Goal: Information Seeking & Learning: Learn about a topic

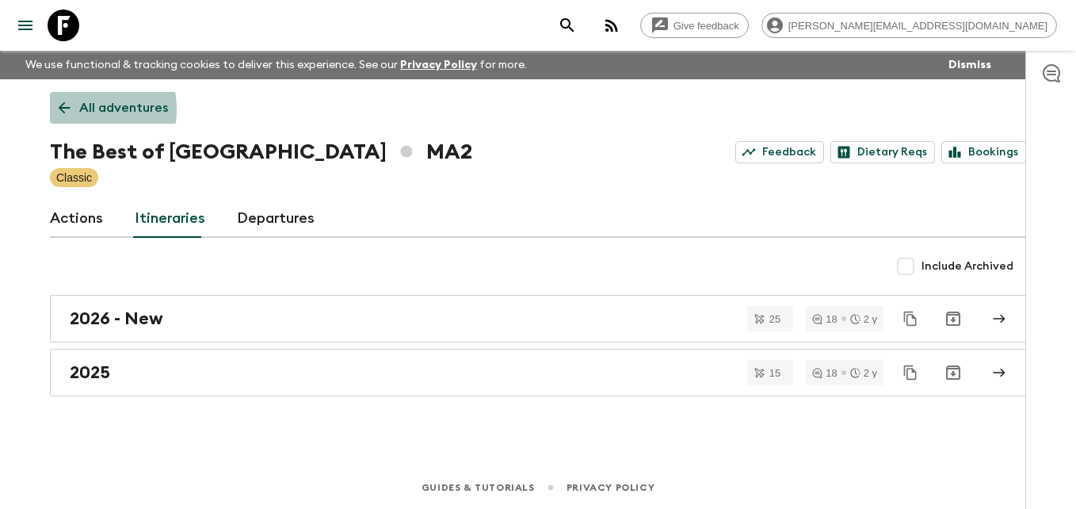
click at [63, 109] on icon at bounding box center [63, 107] width 17 height 17
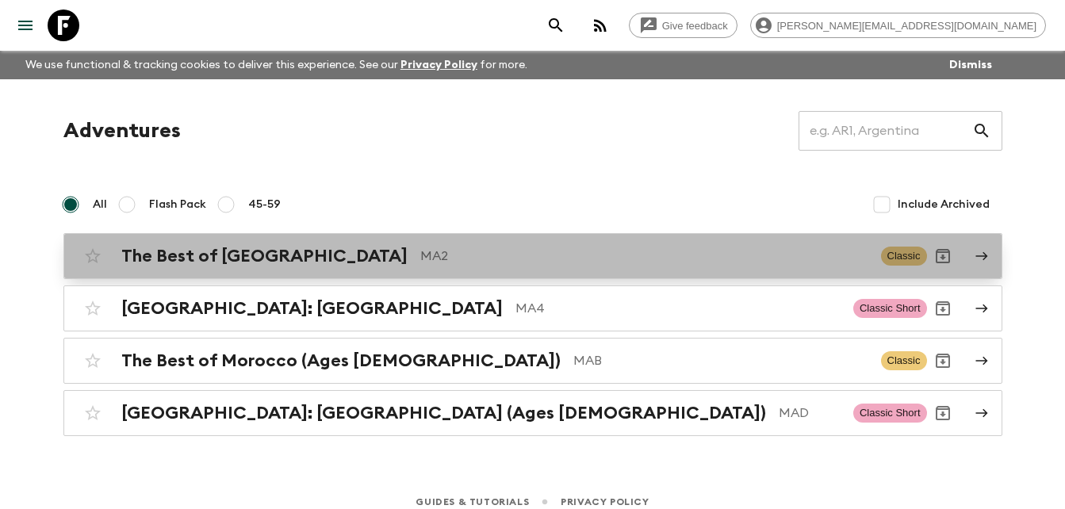
click at [217, 253] on h2 "The Best of [GEOGRAPHIC_DATA]" at bounding box center [264, 256] width 286 height 21
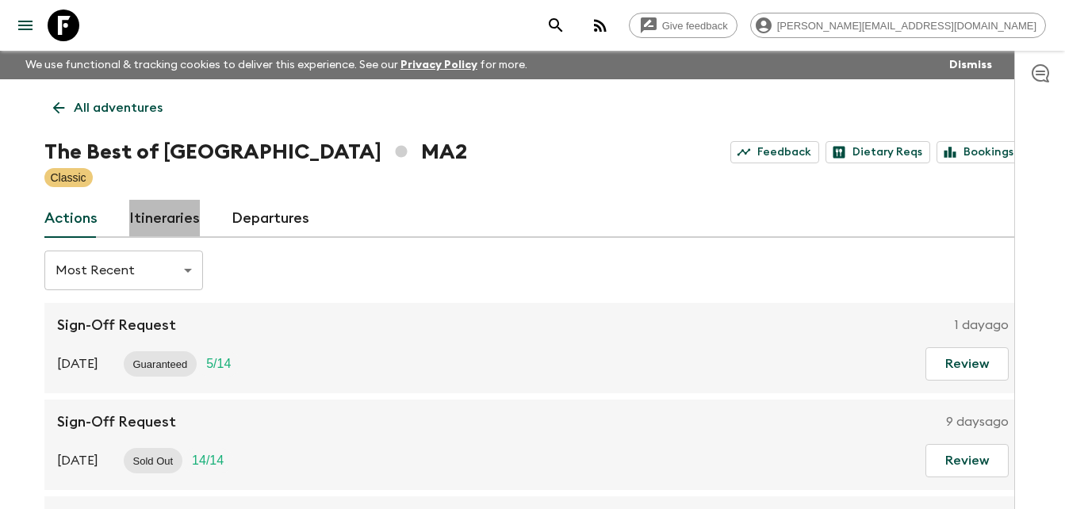
click at [166, 217] on link "Itineraries" at bounding box center [164, 219] width 71 height 38
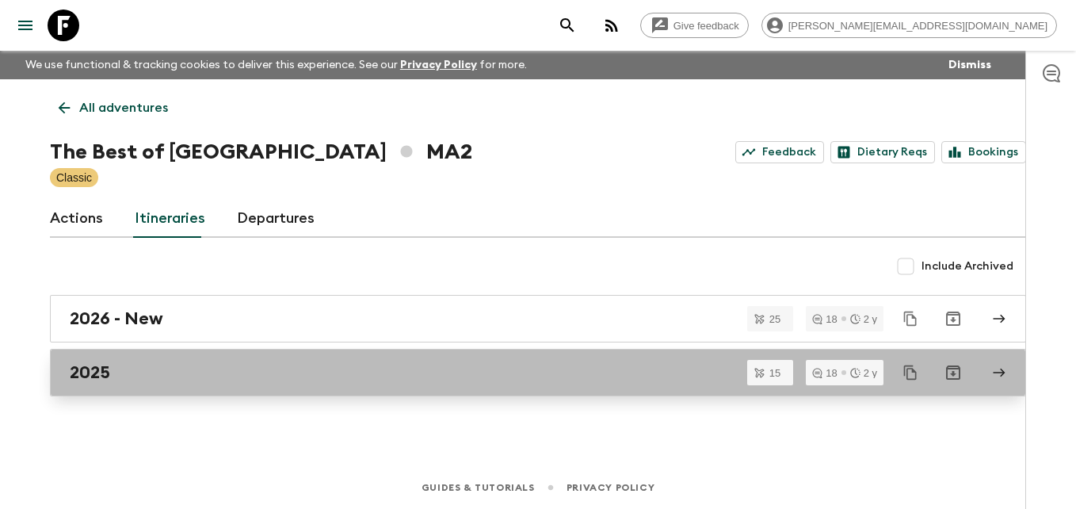
click at [109, 380] on h2 "2025" at bounding box center [90, 372] width 40 height 21
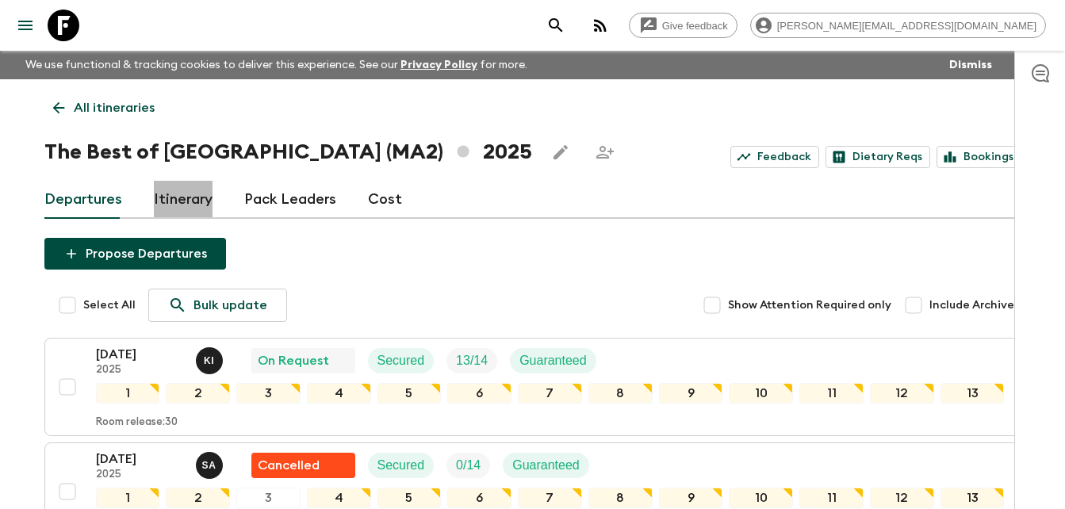
click at [179, 201] on link "Itinerary" at bounding box center [183, 200] width 59 height 38
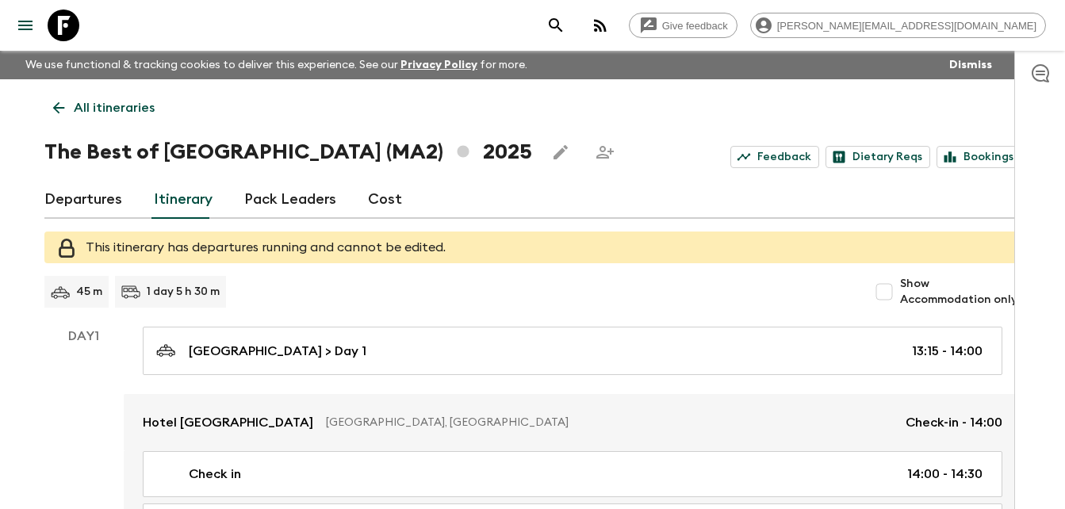
click at [52, 402] on div "Day 1" at bounding box center [83, 500] width 79 height 346
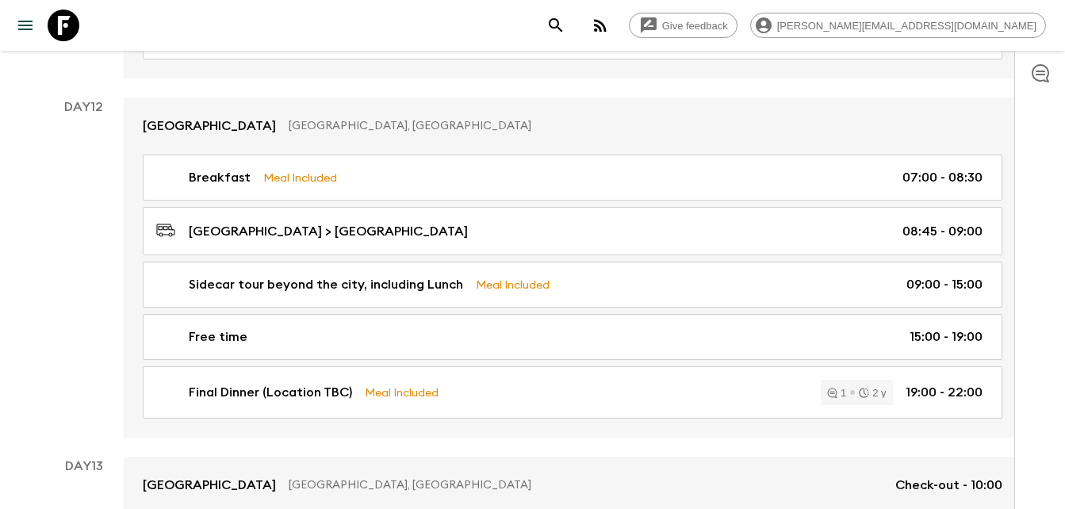
scroll to position [4957, 0]
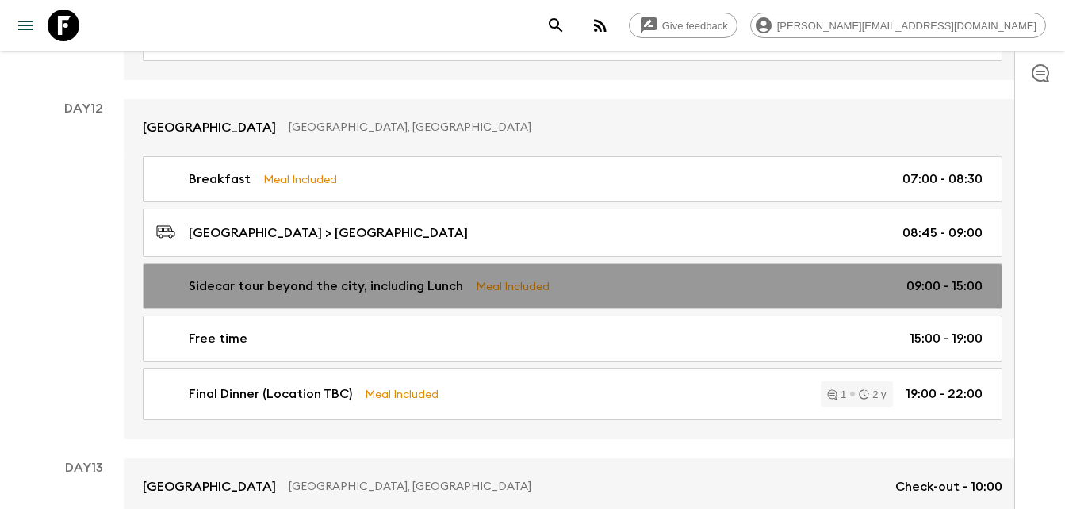
click at [325, 289] on p "Sidecar tour beyond the city, including Lunch" at bounding box center [326, 286] width 274 height 19
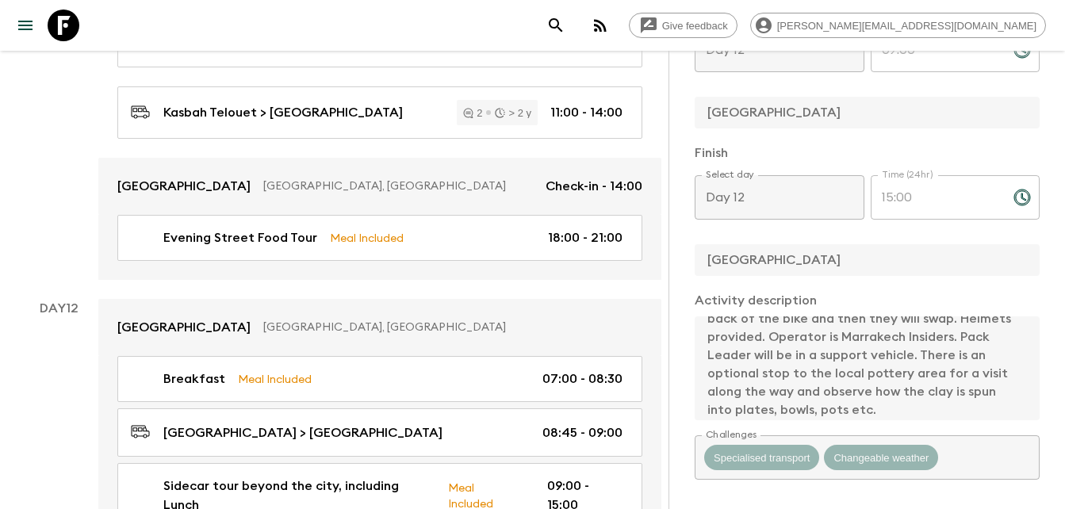
scroll to position [36, 0]
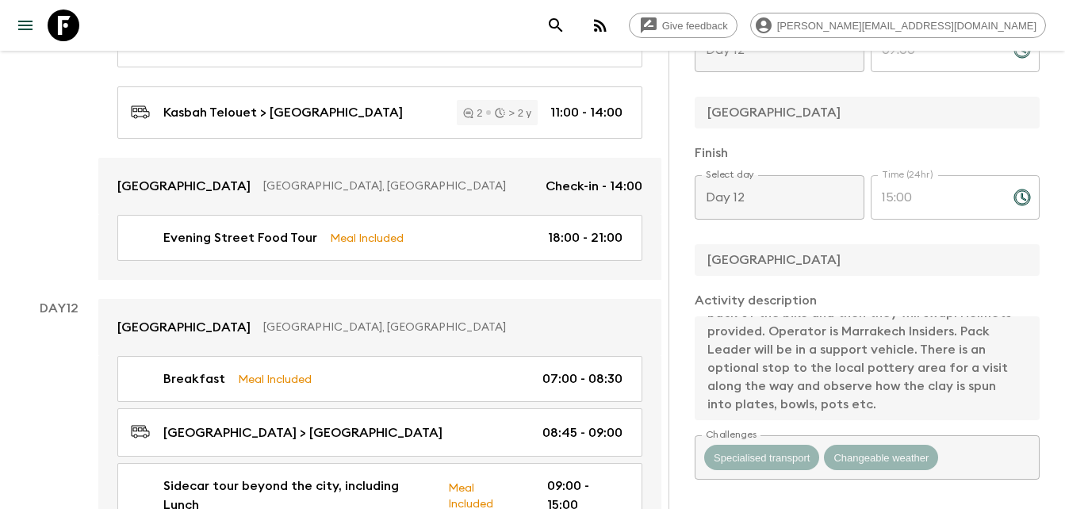
click at [30, 366] on div "Day 12" at bounding box center [58, 478] width 79 height 359
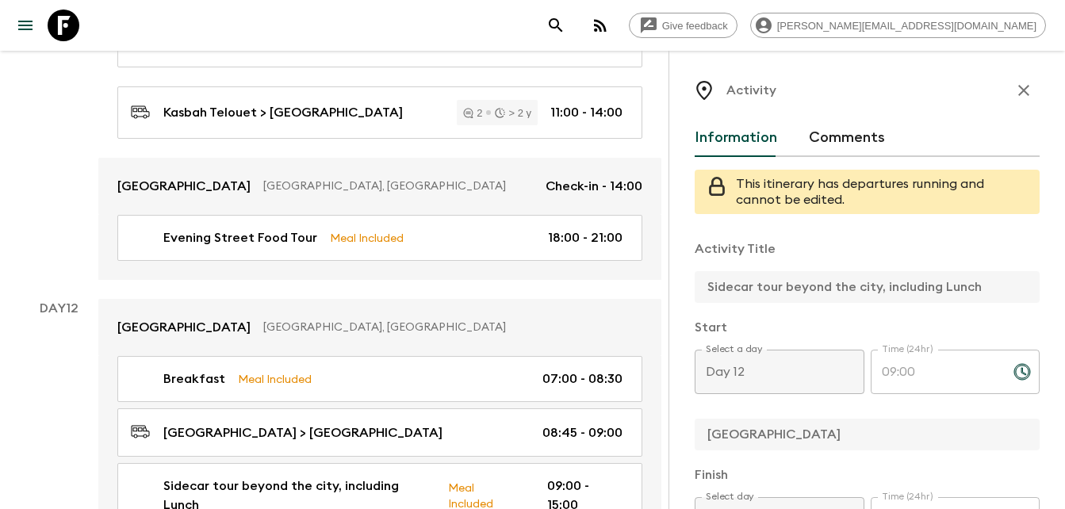
scroll to position [0, 0]
click at [1015, 80] on button "button" at bounding box center [1023, 92] width 32 height 32
